Goal: Check status

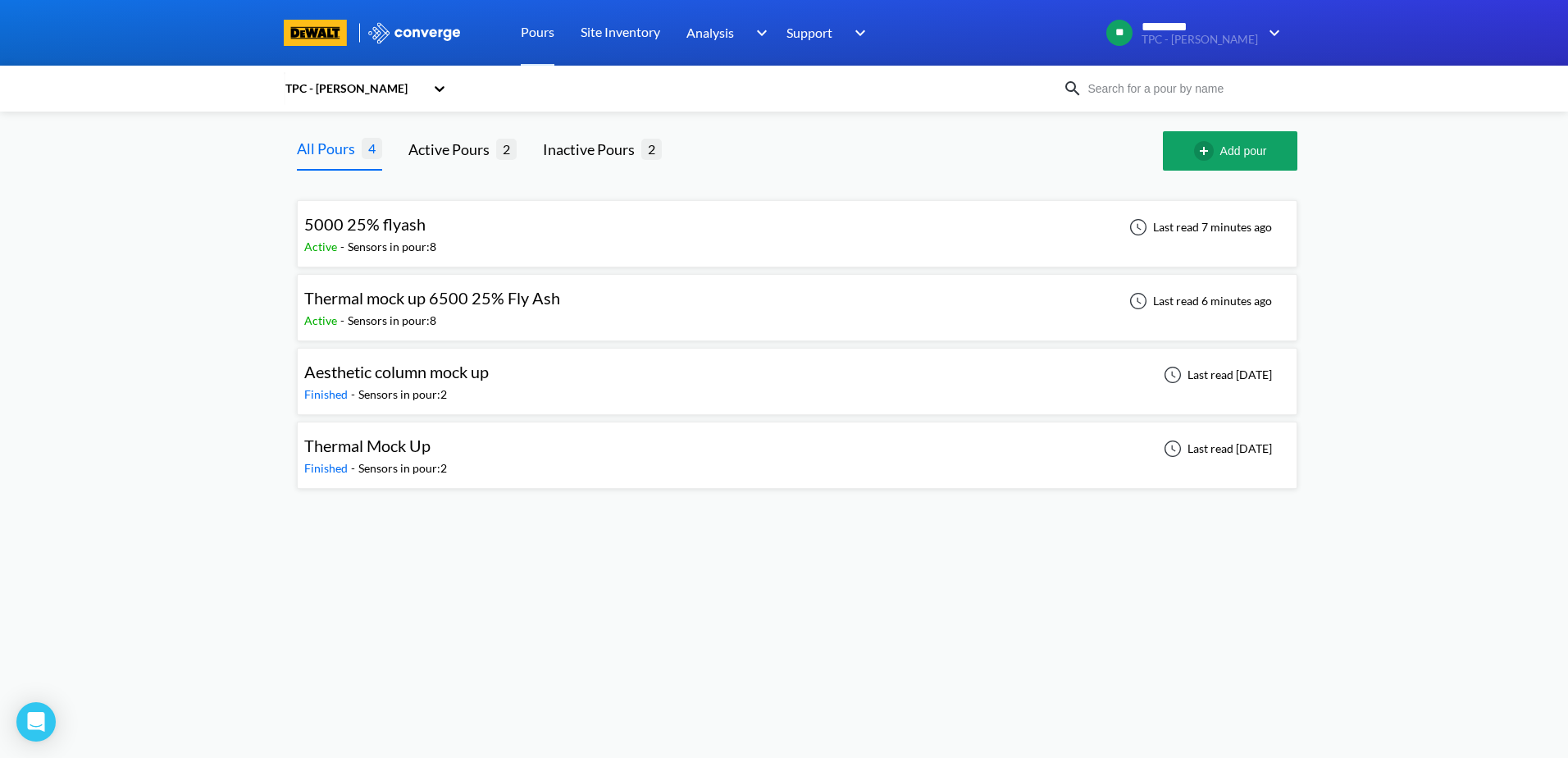
click at [552, 233] on div "5000 25% flyash Active - Sensors in pour: 8 Last read 7 minutes ago" at bounding box center [796, 233] width 986 height 52
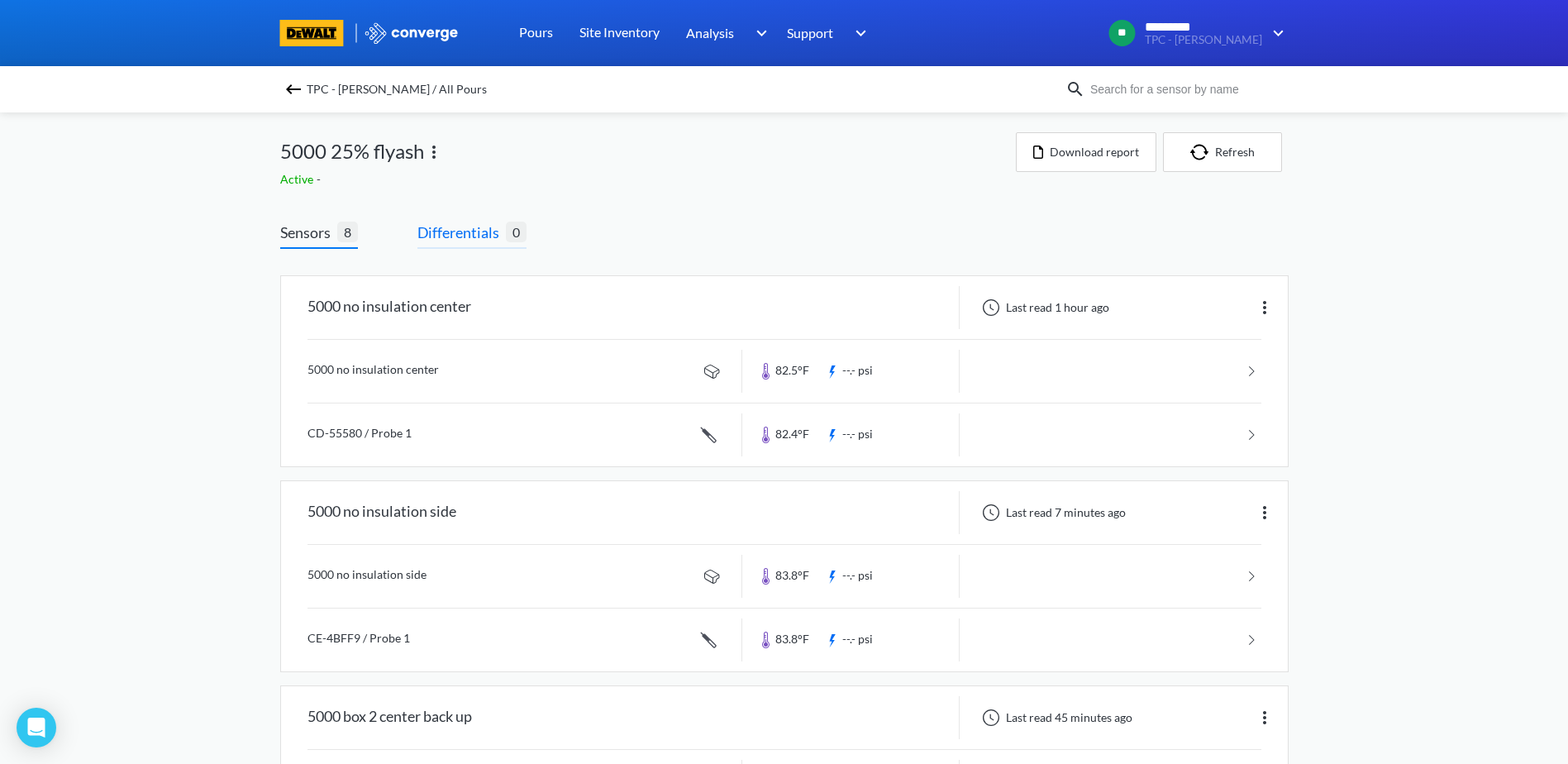
click at [458, 239] on span "Differentials" at bounding box center [462, 232] width 88 height 23
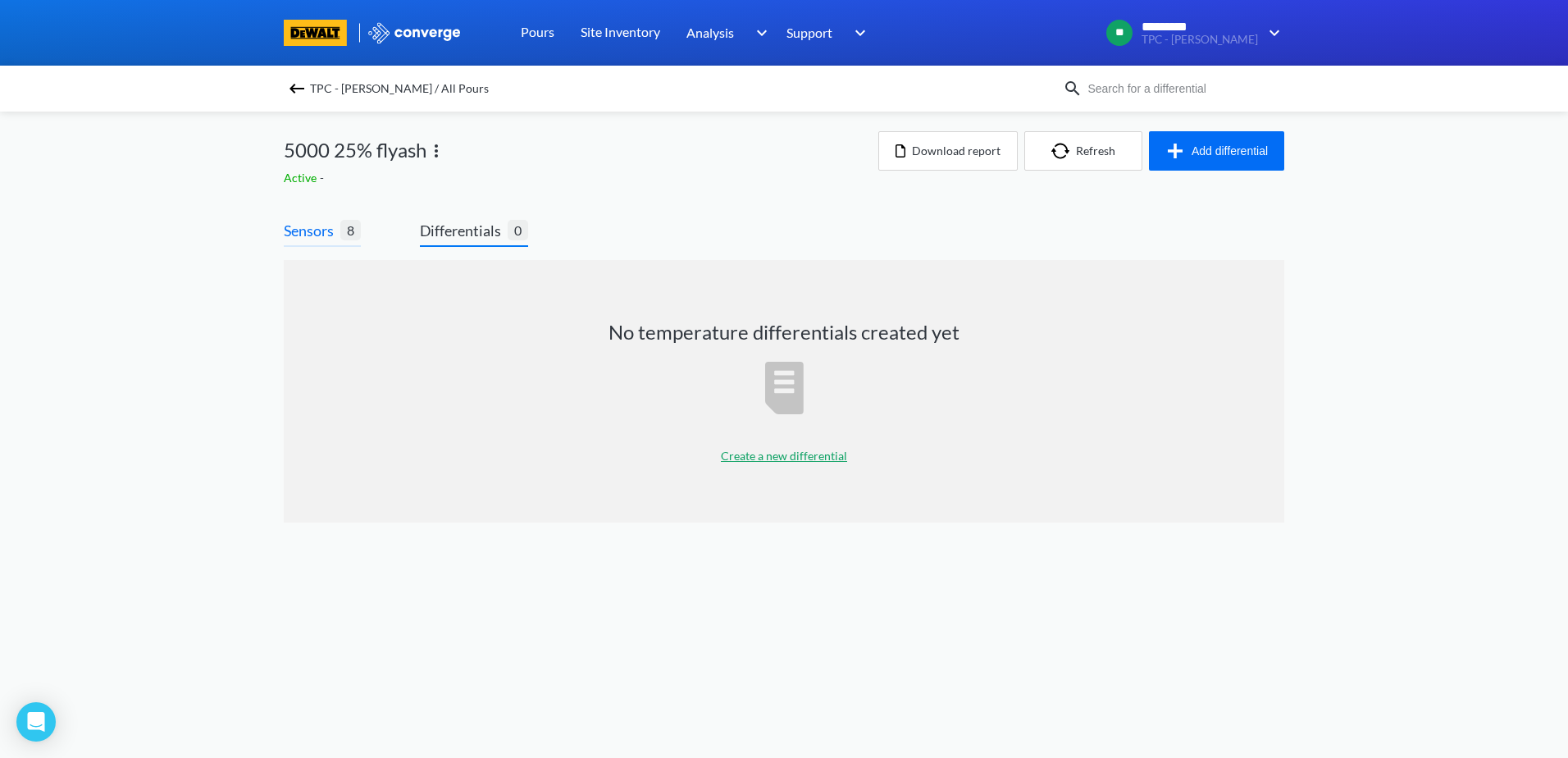
click at [307, 232] on span "Sensors" at bounding box center [312, 230] width 57 height 23
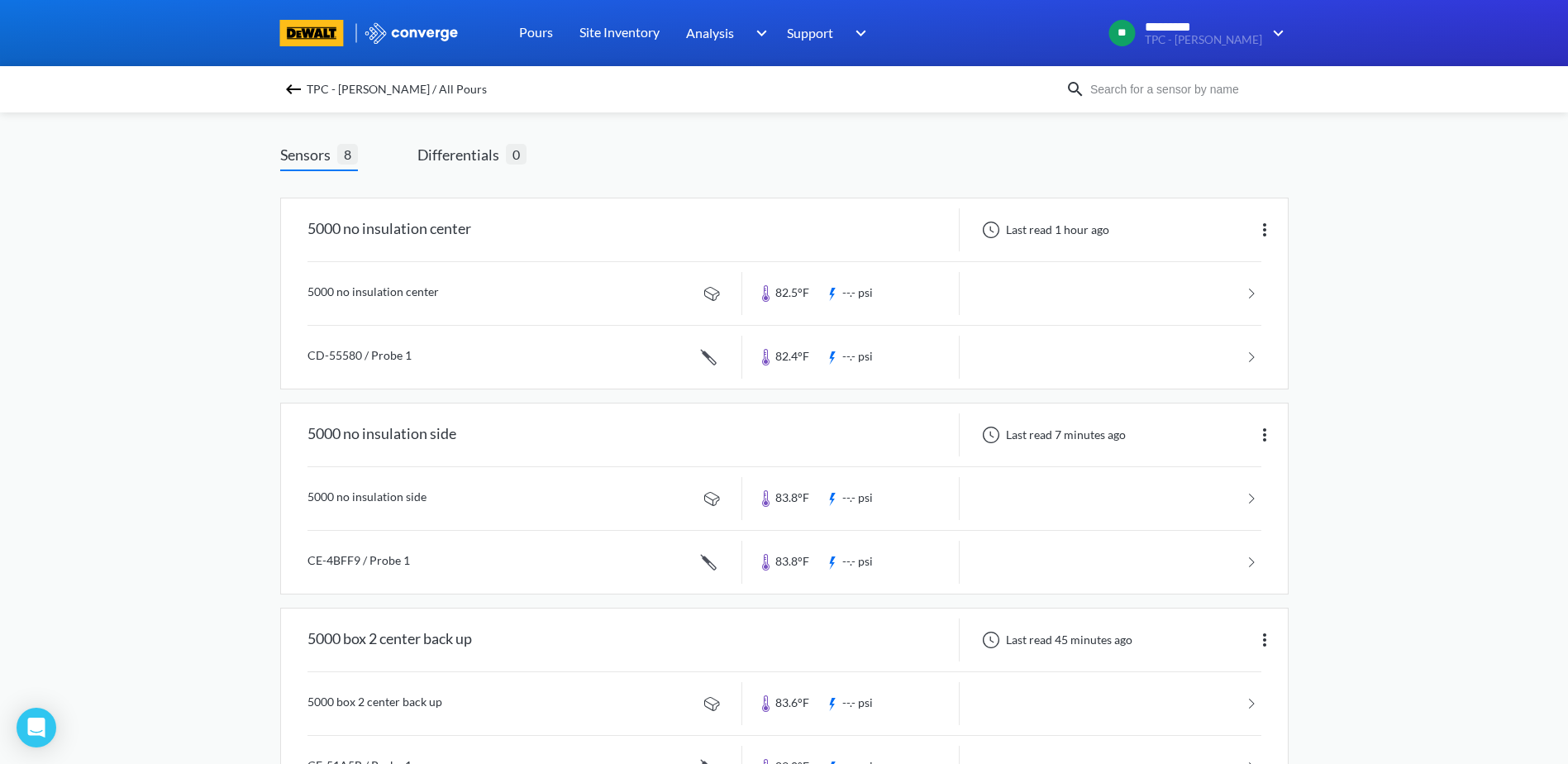
scroll to position [166, 0]
